Goal: Task Accomplishment & Management: Manage account settings

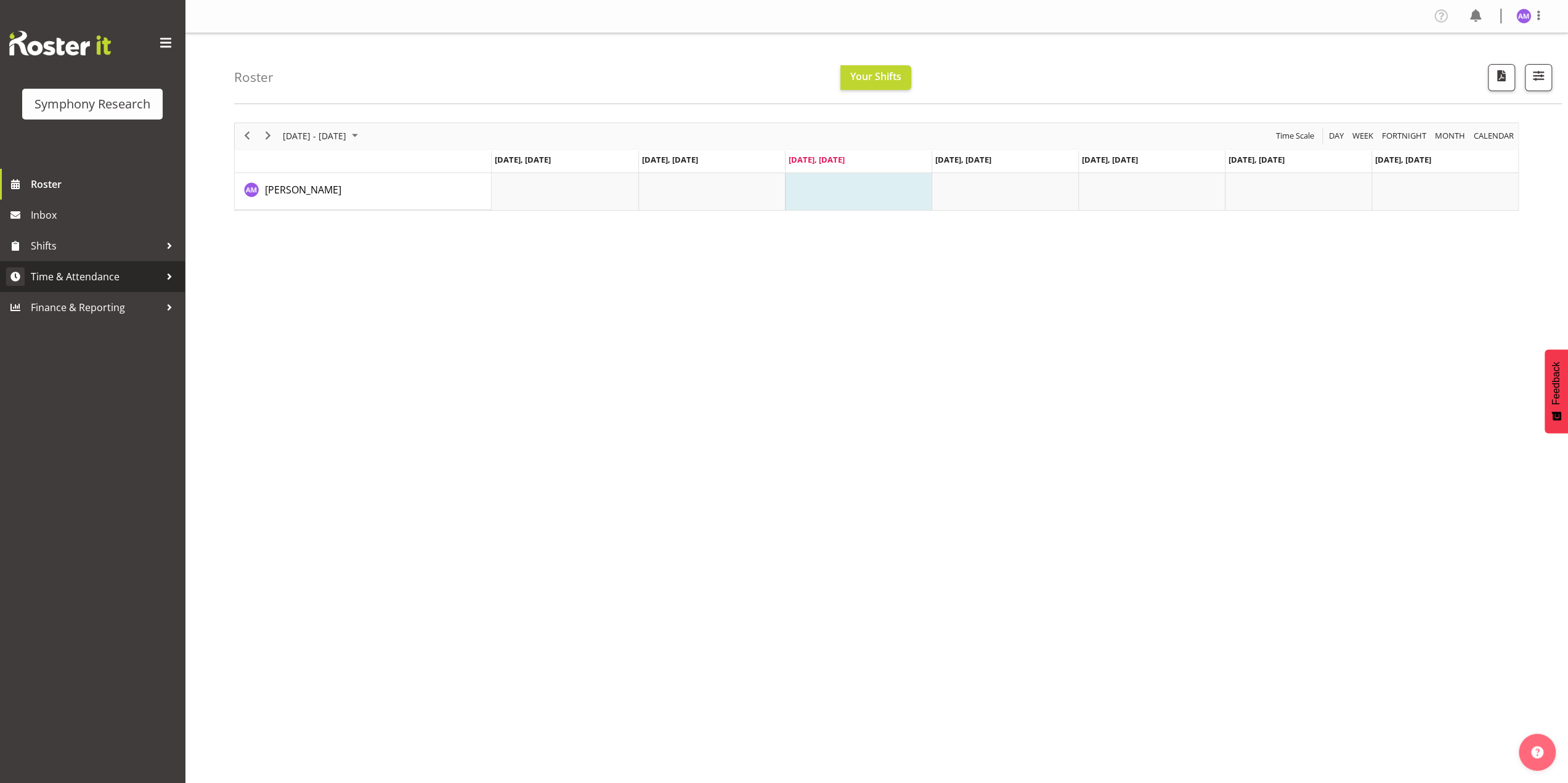
click at [65, 273] on span "Time & Attendance" at bounding box center [95, 276] width 129 height 18
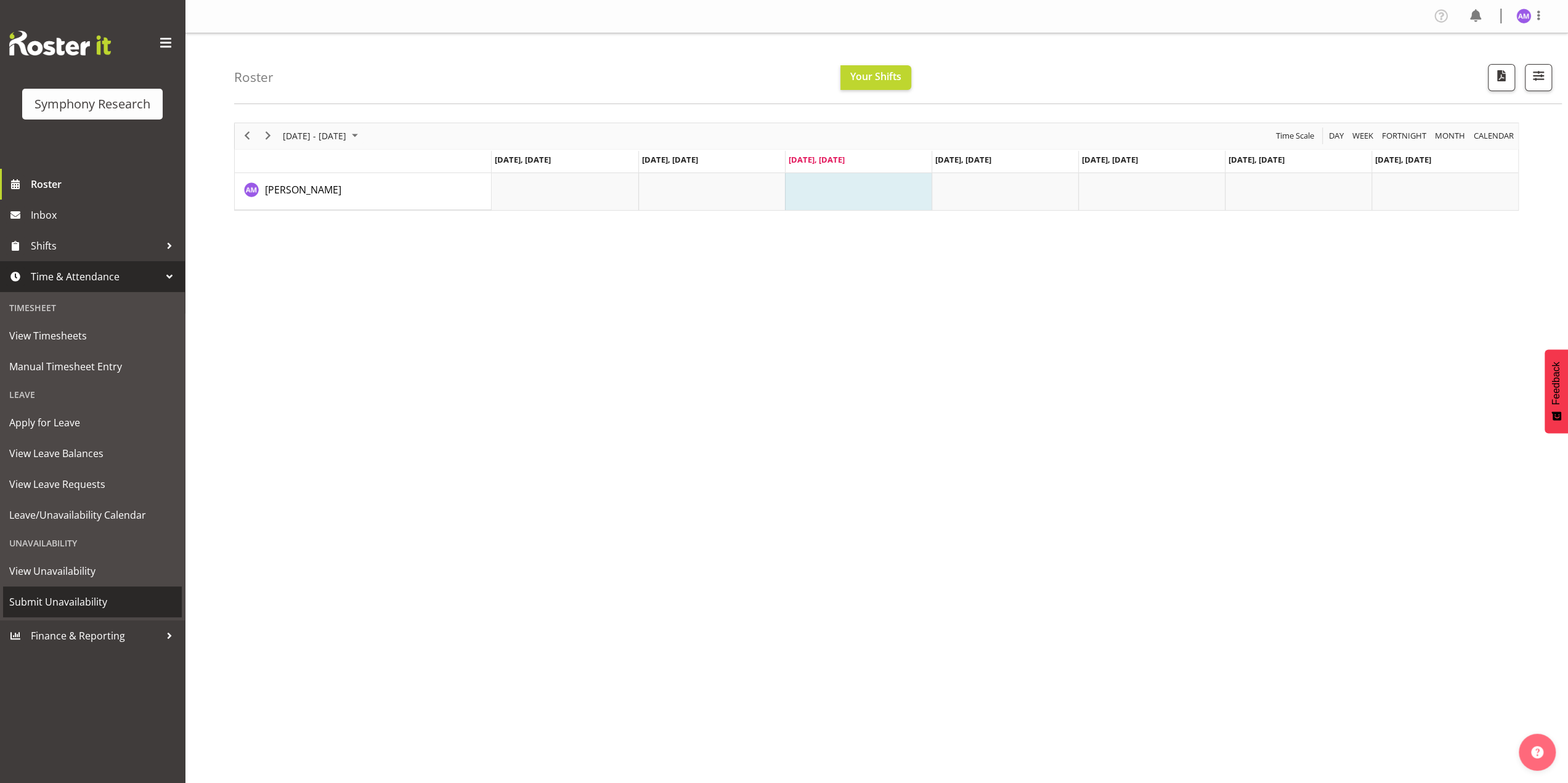
click at [77, 602] on span "Submit Unavailability" at bounding box center [92, 602] width 166 height 18
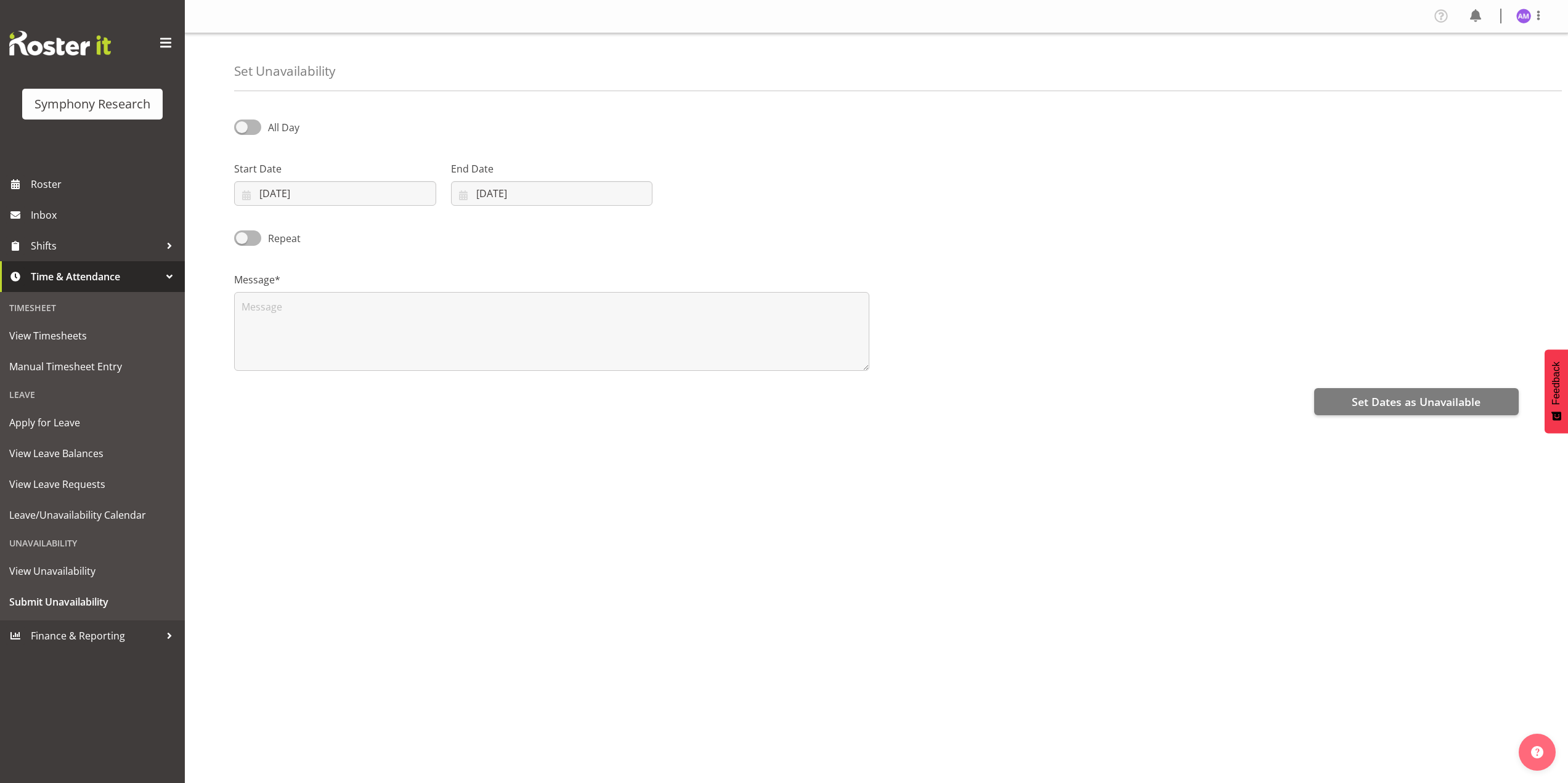
select select "8"
select select "2025"
click at [315, 196] on input "17/09/2025" at bounding box center [335, 194] width 202 height 25
click at [265, 364] on span "21" at bounding box center [260, 363] width 10 height 12
type input "21/09/2025"
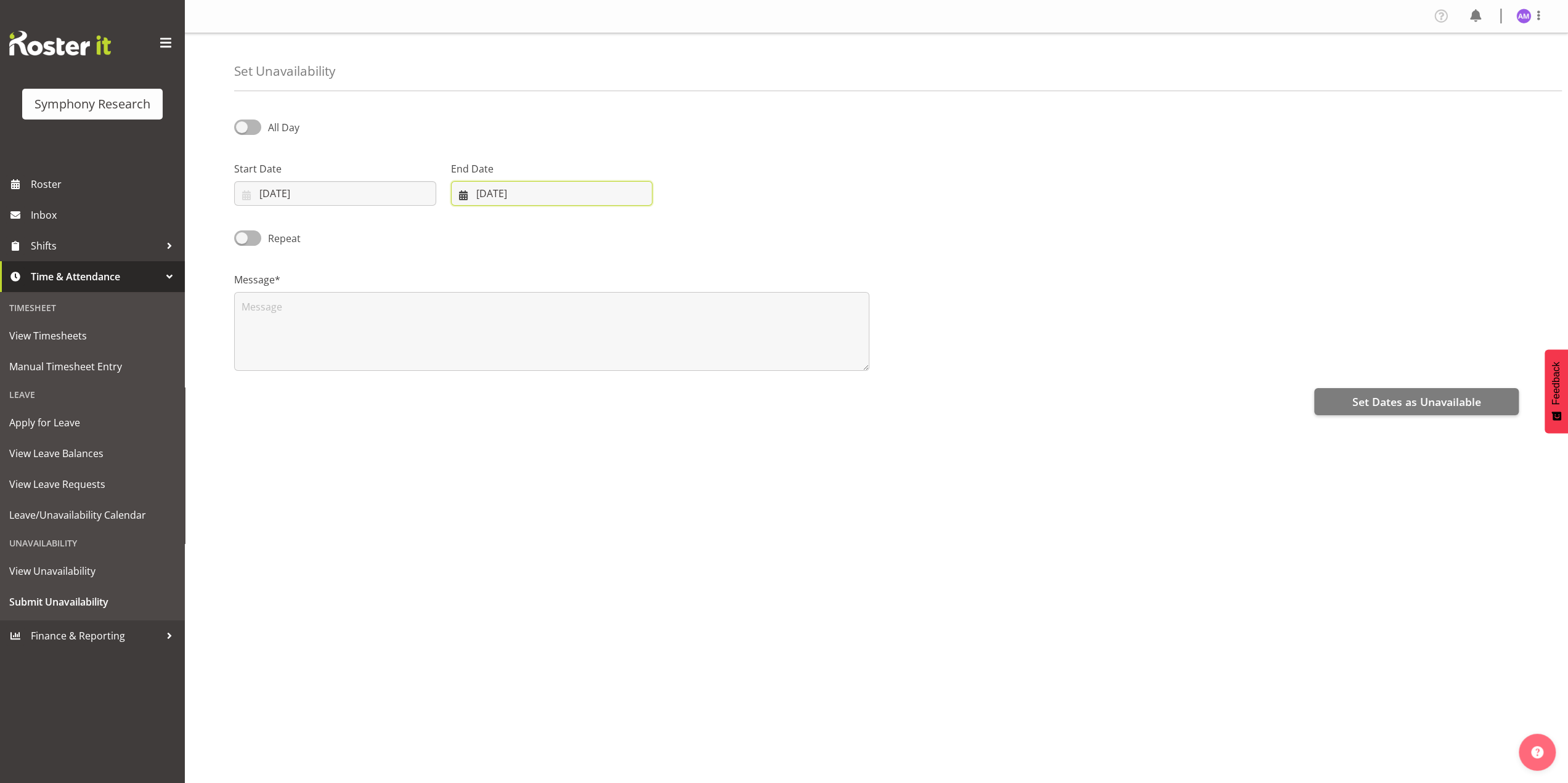
click at [504, 188] on input "17/09/2025" at bounding box center [552, 194] width 202 height 25
click at [509, 363] on link "22" at bounding box center [499, 363] width 25 height 23
type input "22/09/2025"
click at [357, 185] on input "21/09/2025" at bounding box center [335, 194] width 202 height 25
click at [286, 366] on span "22" at bounding box center [285, 363] width 10 height 12
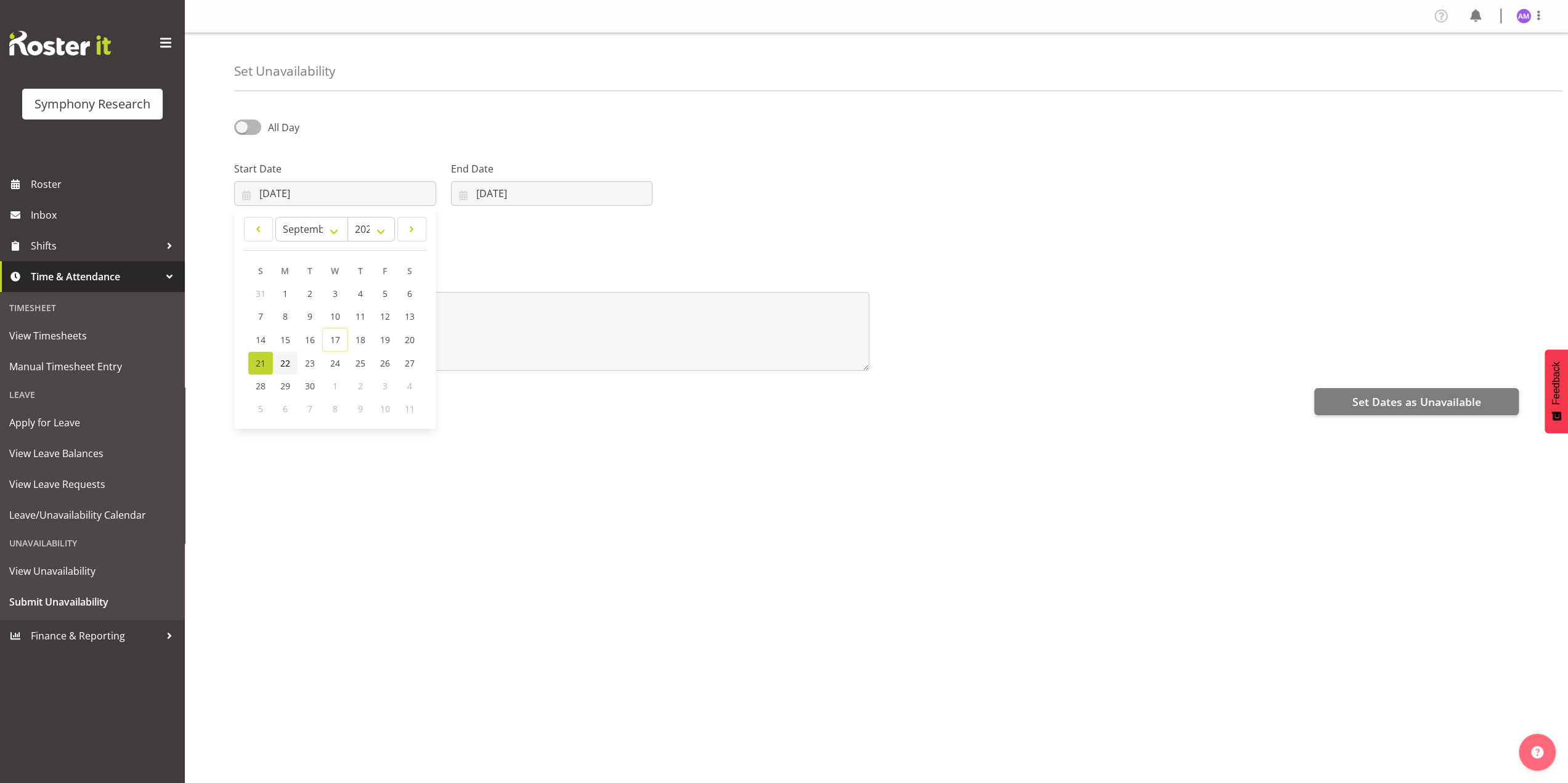
type input "22/09/2025"
click at [479, 206] on div "End Date 22/09/2025 January February March April May June July August September…" at bounding box center [552, 179] width 217 height 69
click at [482, 199] on input "22/09/2025" at bounding box center [552, 194] width 202 height 25
click at [471, 384] on span "28" at bounding box center [475, 386] width 10 height 12
type input "28/09/2025"
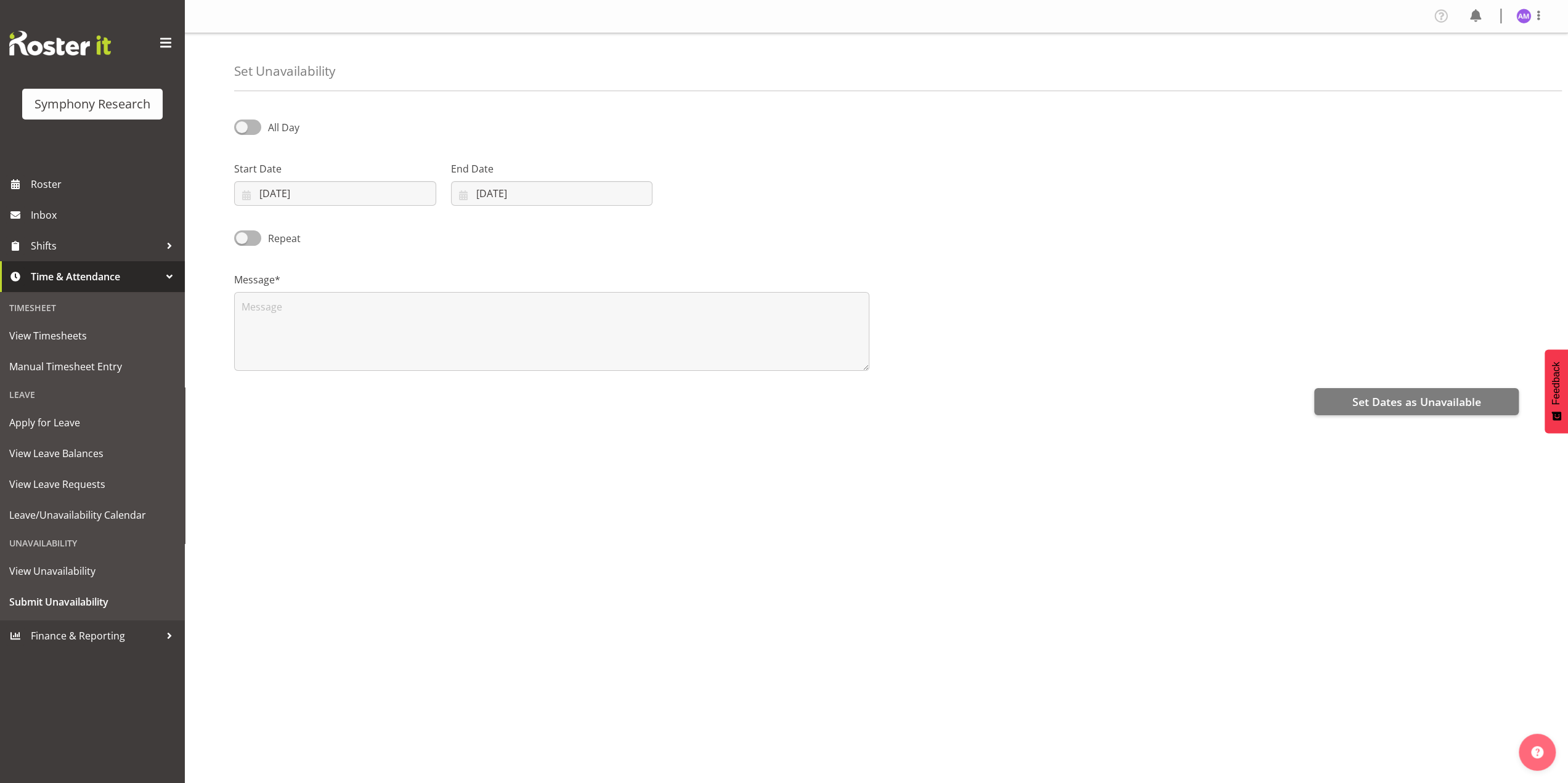
click at [488, 437] on div "All Day Start Date 22/09/2025 January February March April May June July August…" at bounding box center [901, 347] width 1334 height 493
click at [303, 319] on textarea at bounding box center [552, 331] width 635 height 79
type textarea "N/A"
click at [1363, 397] on span "Set Dates as Unavailable" at bounding box center [1415, 402] width 128 height 16
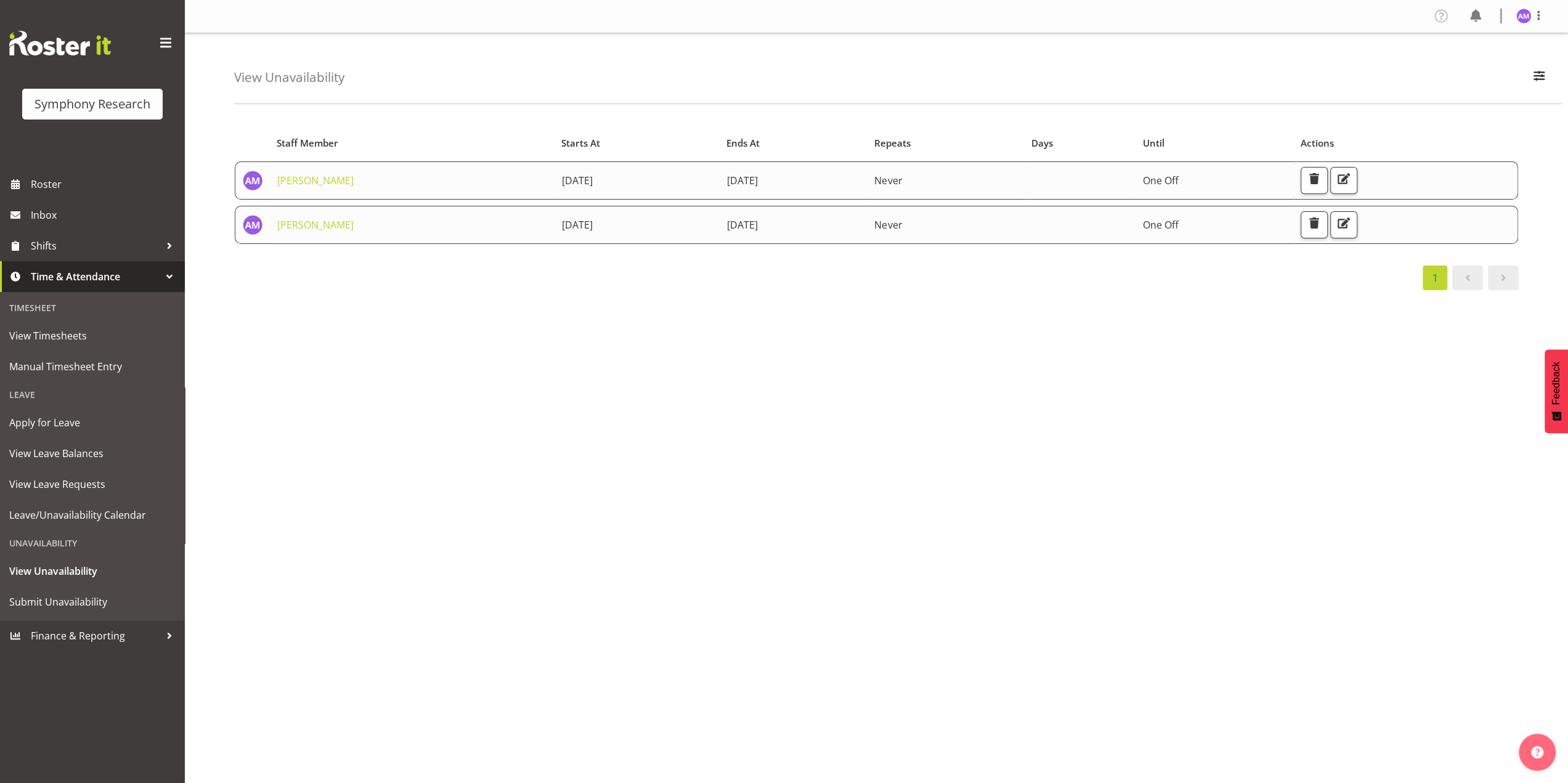
click at [887, 356] on div "Starts At Staff Member Starts At Ends At Repeats Days Until Actions Amal Makan …" at bounding box center [901, 360] width 1334 height 493
